Goal: Transaction & Acquisition: Purchase product/service

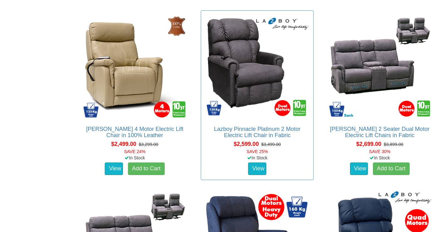
scroll to position [1316, 0]
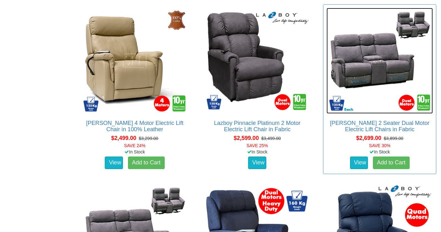
click at [396, 55] on img at bounding box center [379, 61] width 106 height 106
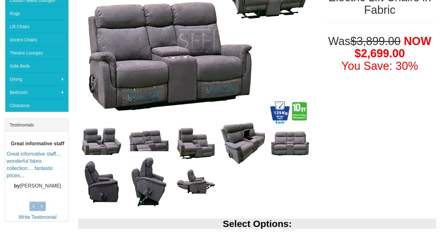
scroll to position [110, 0]
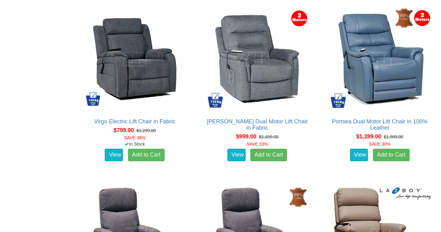
scroll to position [440, 0]
